Goal: Information Seeking & Learning: Find specific fact

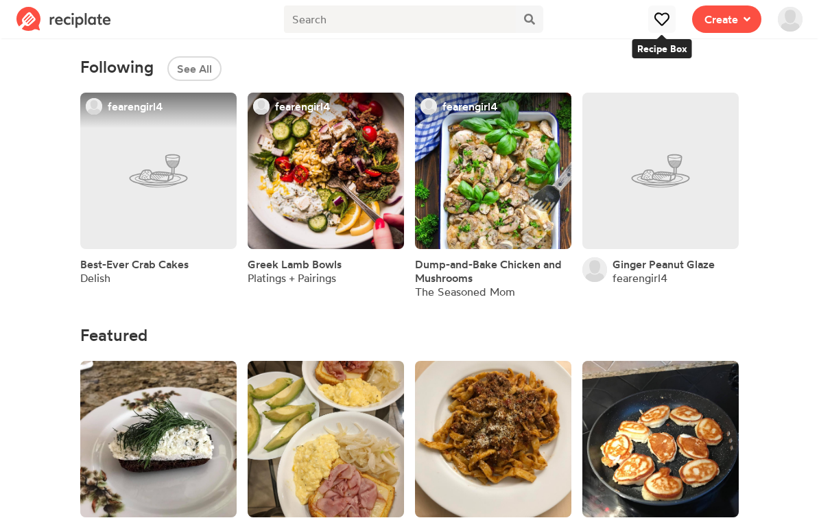
click at [664, 16] on icon at bounding box center [662, 19] width 14 height 14
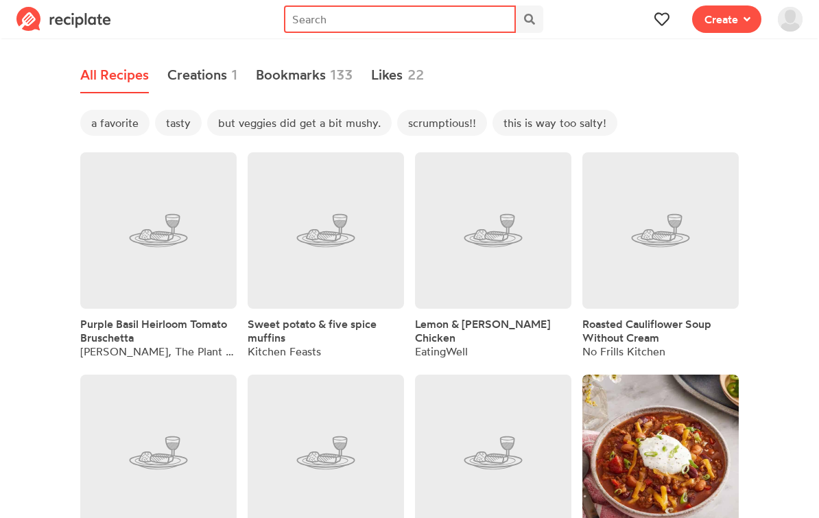
click at [480, 16] on input "text" at bounding box center [400, 18] width 232 height 27
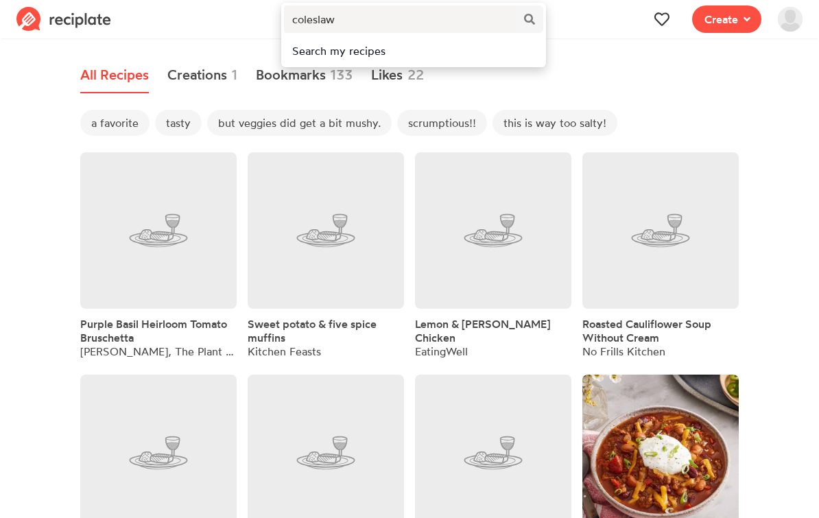
click at [368, 55] on div "Search my recipes" at bounding box center [413, 51] width 243 height 16
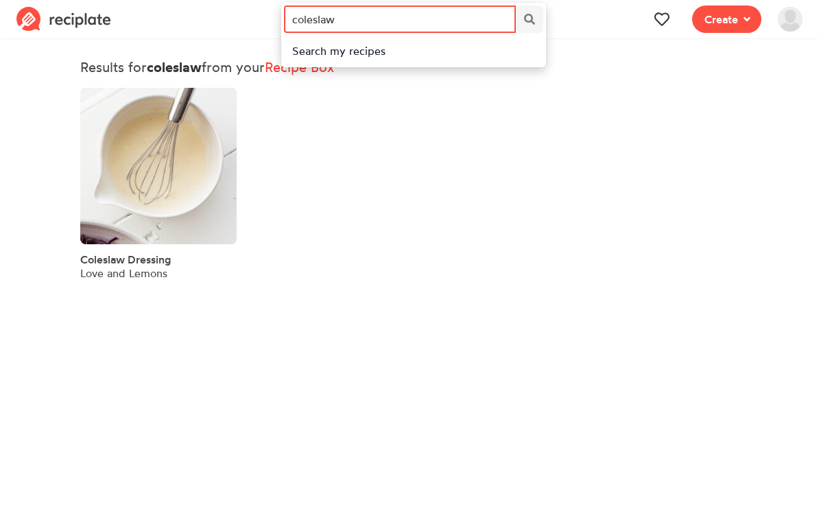
click at [339, 19] on input "coleslaw" at bounding box center [400, 18] width 232 height 27
type input "c"
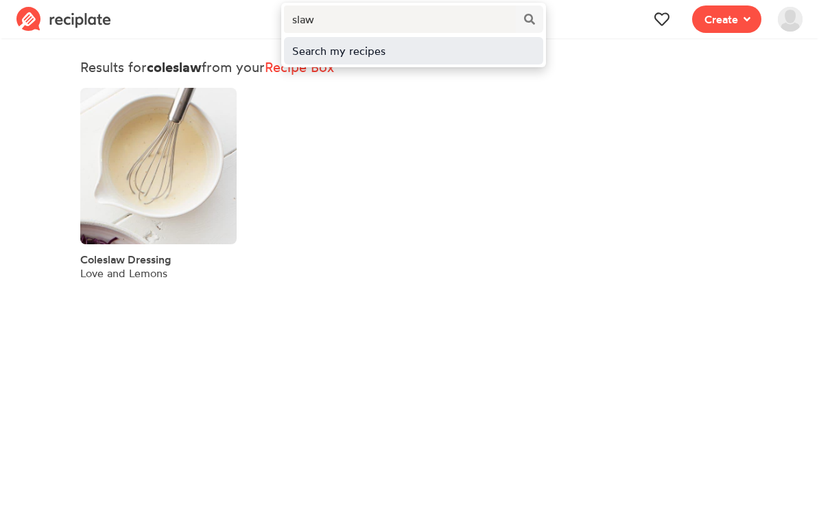
click at [343, 54] on div "Search my recipes" at bounding box center [413, 51] width 243 height 16
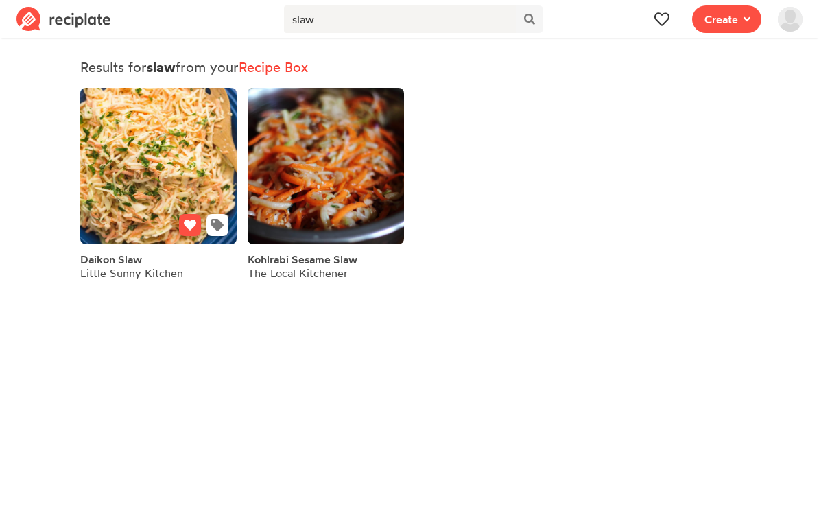
click at [158, 225] on link at bounding box center [158, 166] width 156 height 156
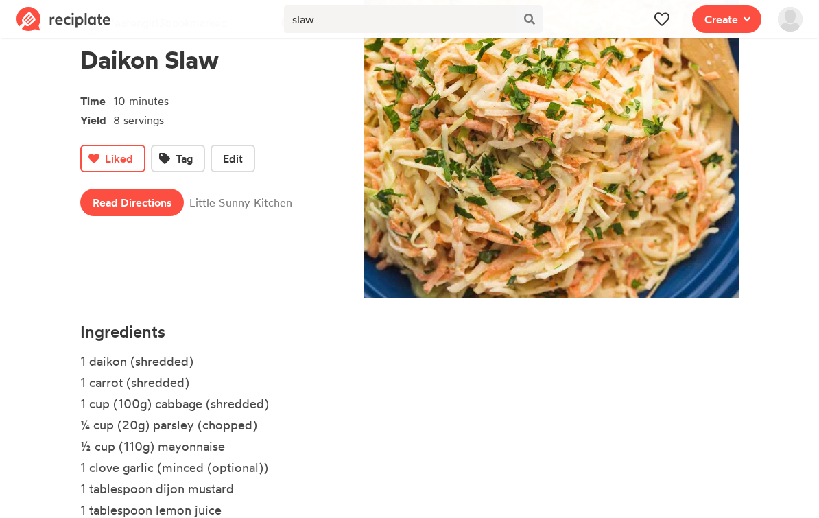
scroll to position [171, 0]
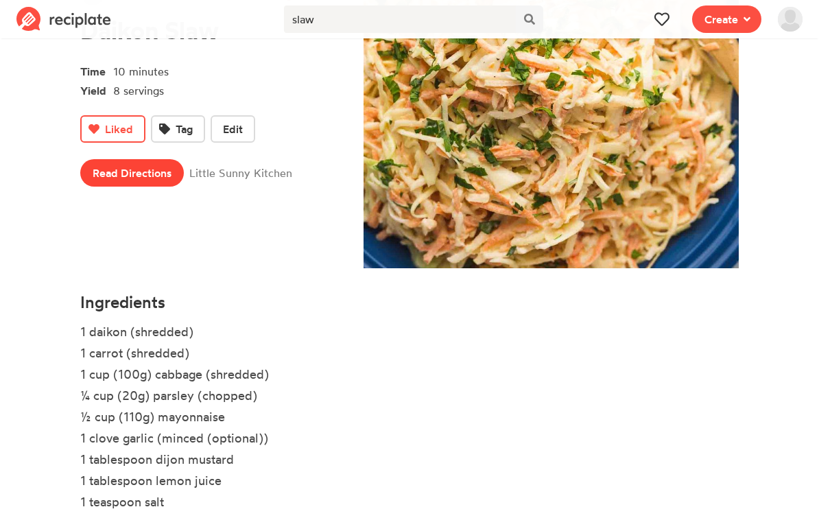
click at [149, 175] on link "Read Directions" at bounding box center [132, 172] width 104 height 27
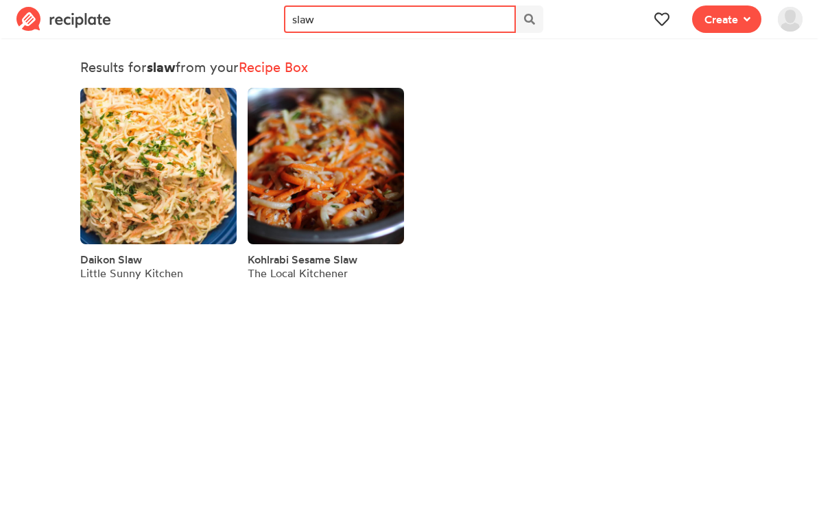
click at [349, 20] on input "slaw" at bounding box center [400, 18] width 232 height 27
type input "s"
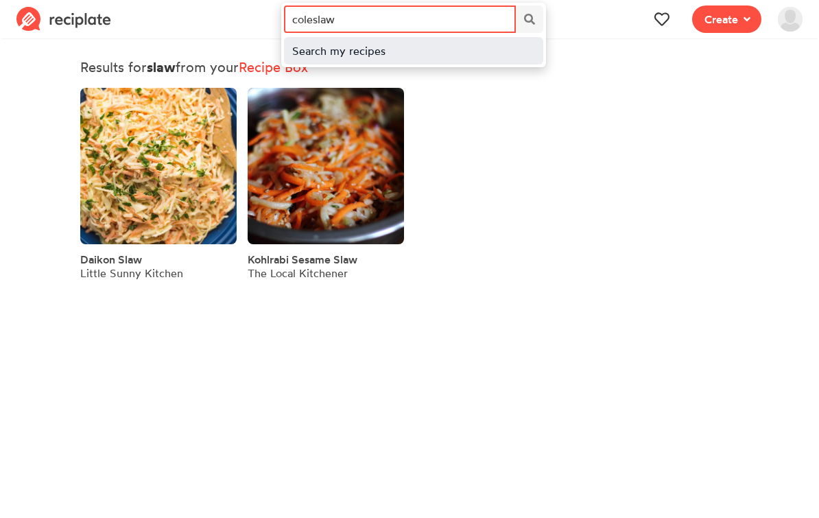
type input "coleslaw"
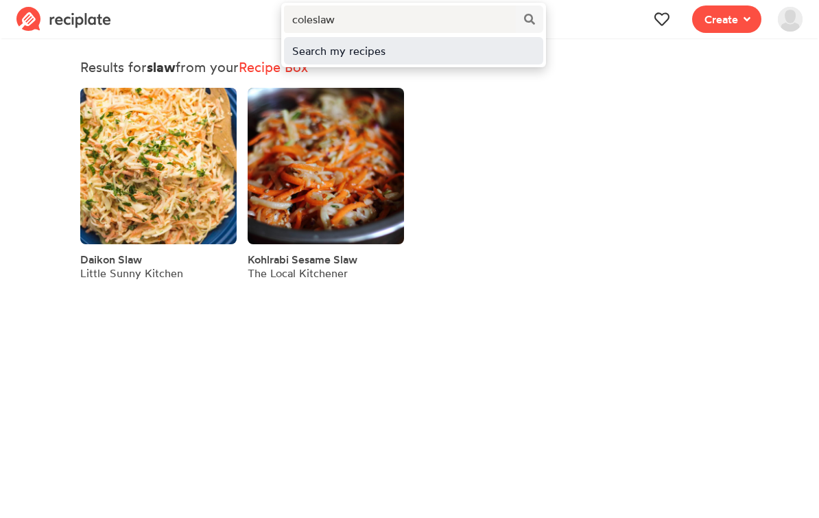
click at [360, 53] on div "Search my recipes" at bounding box center [413, 51] width 243 height 16
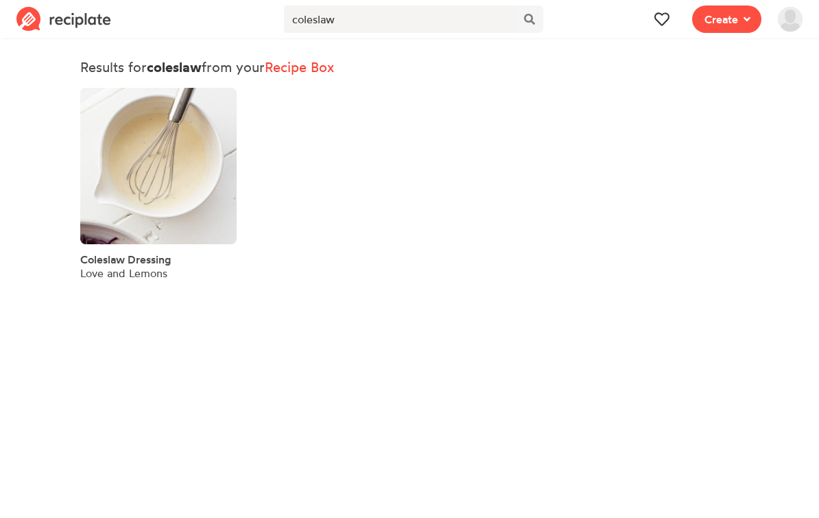
click at [152, 253] on span "Coleslaw Dressing" at bounding box center [125, 260] width 91 height 14
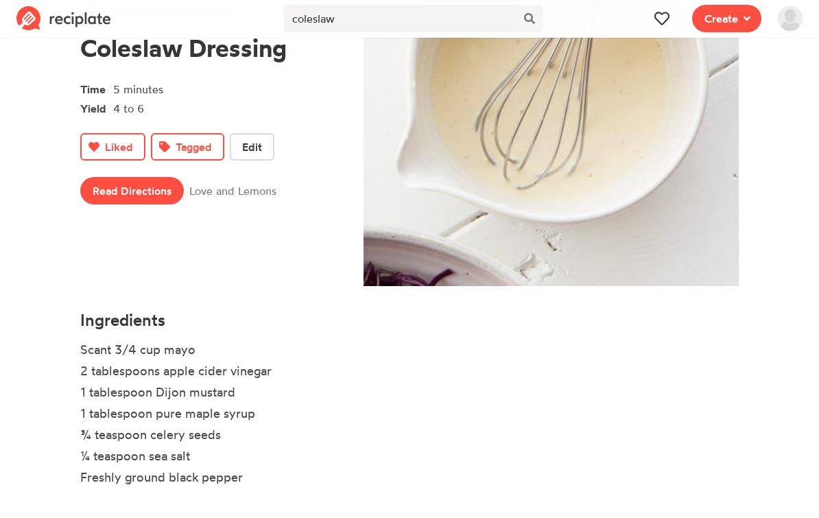
scroll to position [153, 0]
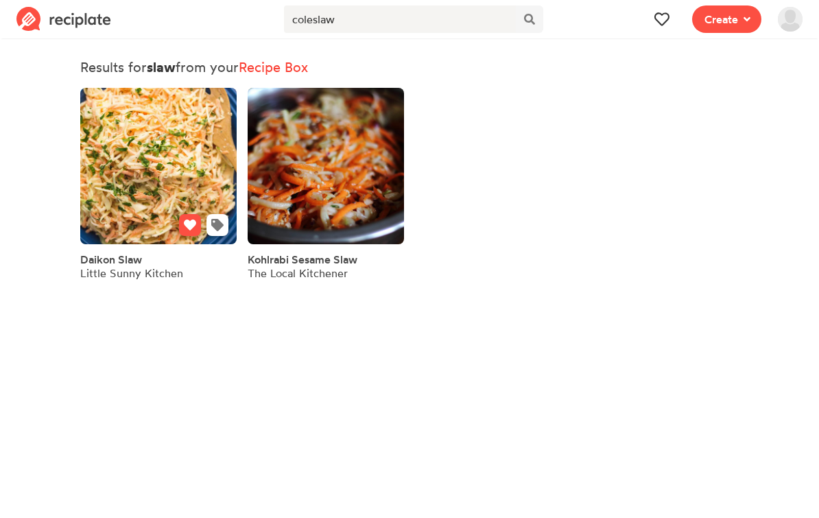
click at [156, 175] on link at bounding box center [158, 166] width 156 height 156
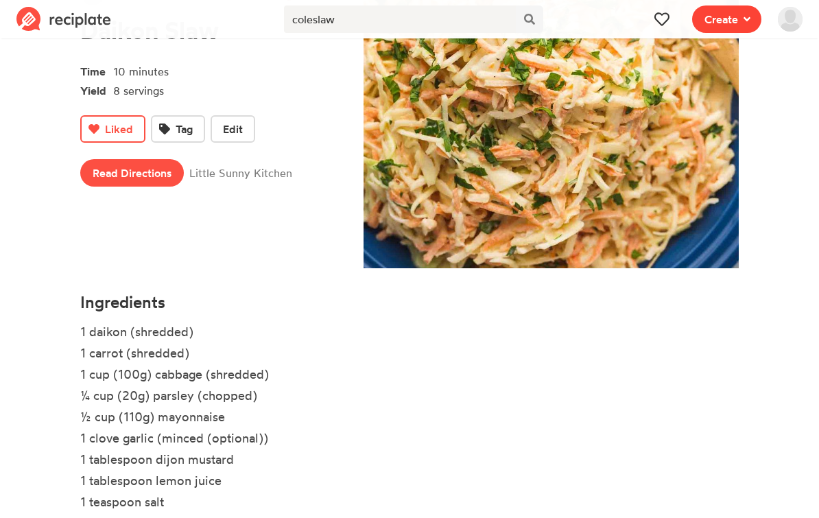
scroll to position [196, 0]
